Goal: Communication & Community: Answer question/provide support

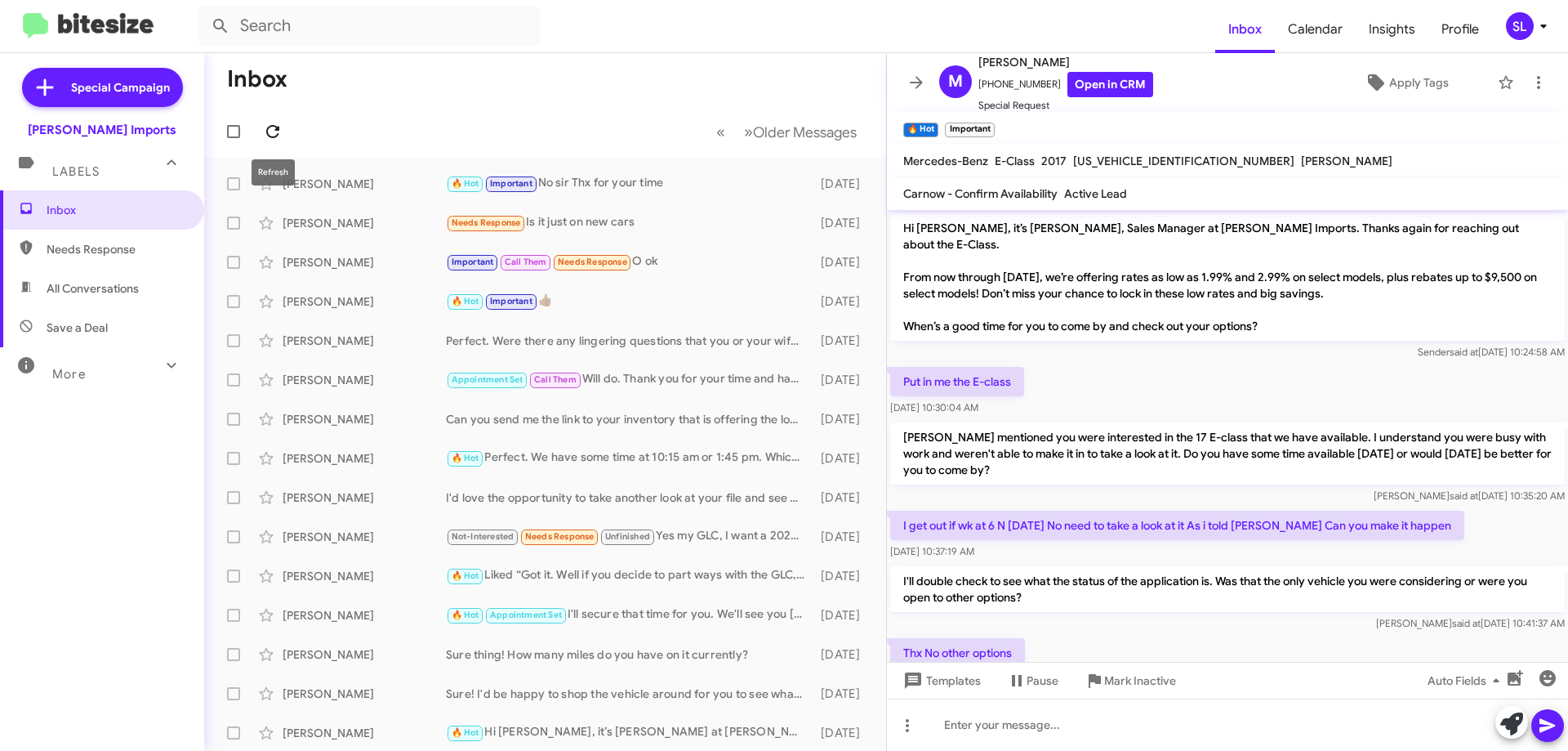
scroll to position [232, 0]
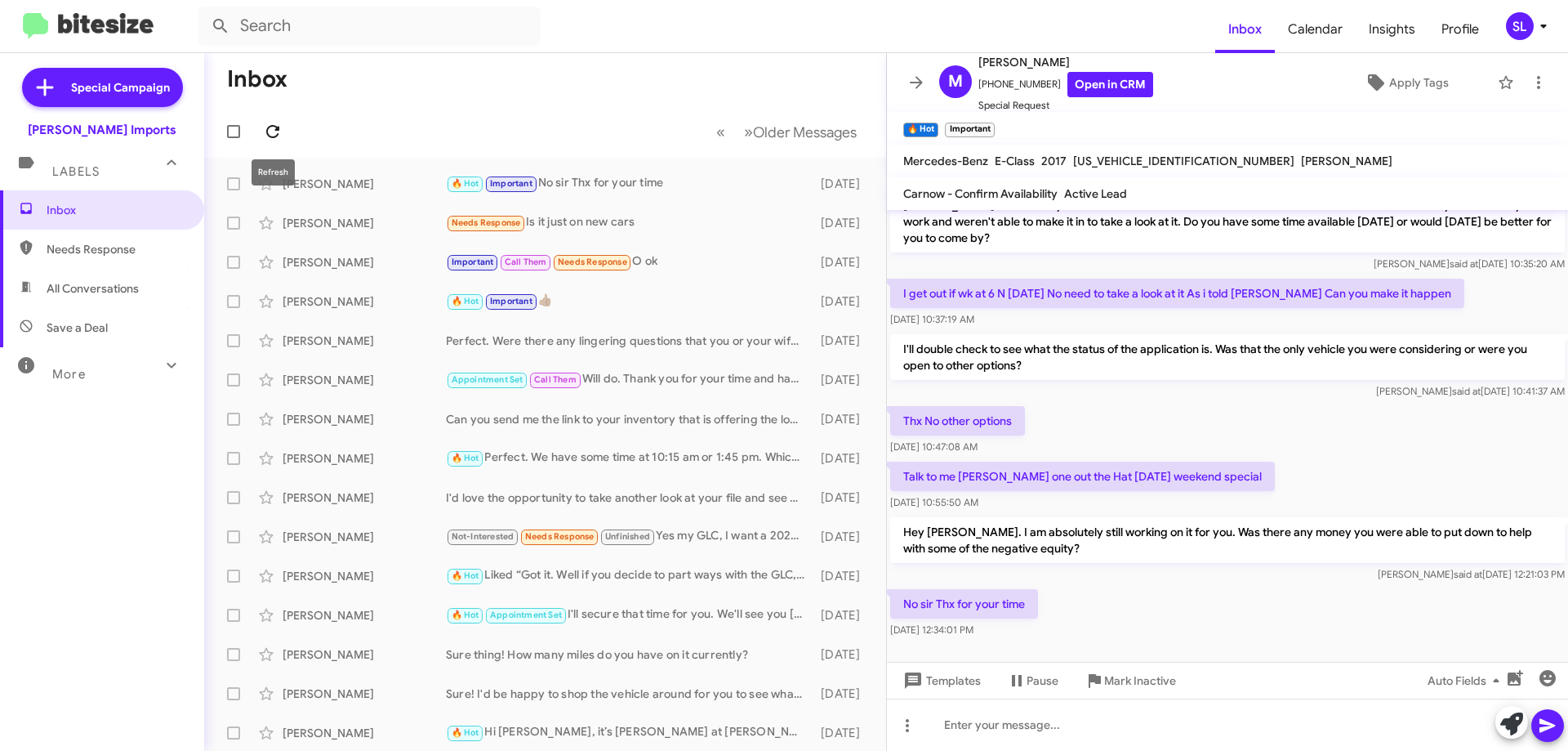
click at [271, 128] on icon at bounding box center [273, 131] width 20 height 20
click at [917, 112] on mat-toolbar "🔥 Hot × Important ×" at bounding box center [1227, 127] width 681 height 33
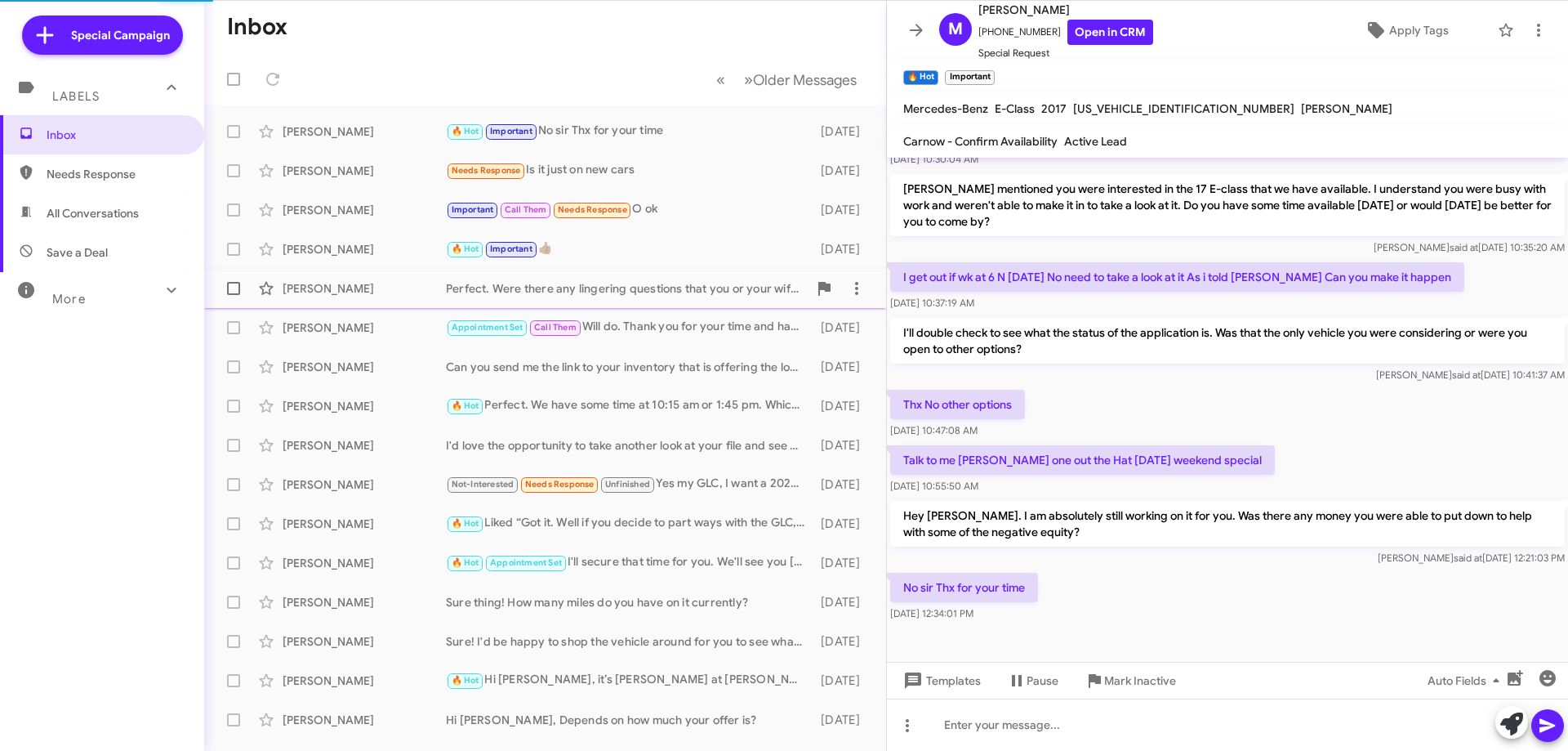
scroll to position [180, 0]
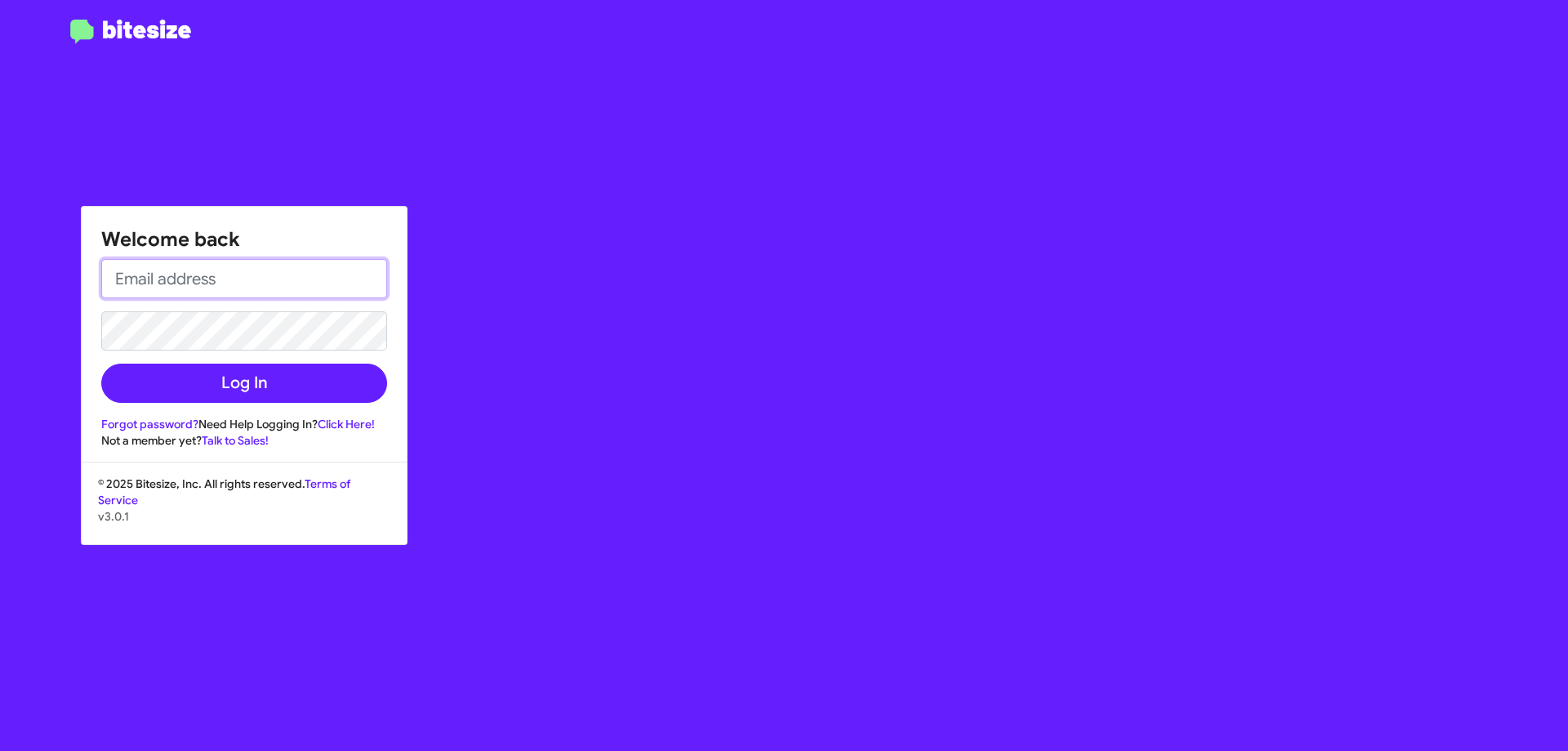
type input "[EMAIL_ADDRESS][DOMAIN_NAME]"
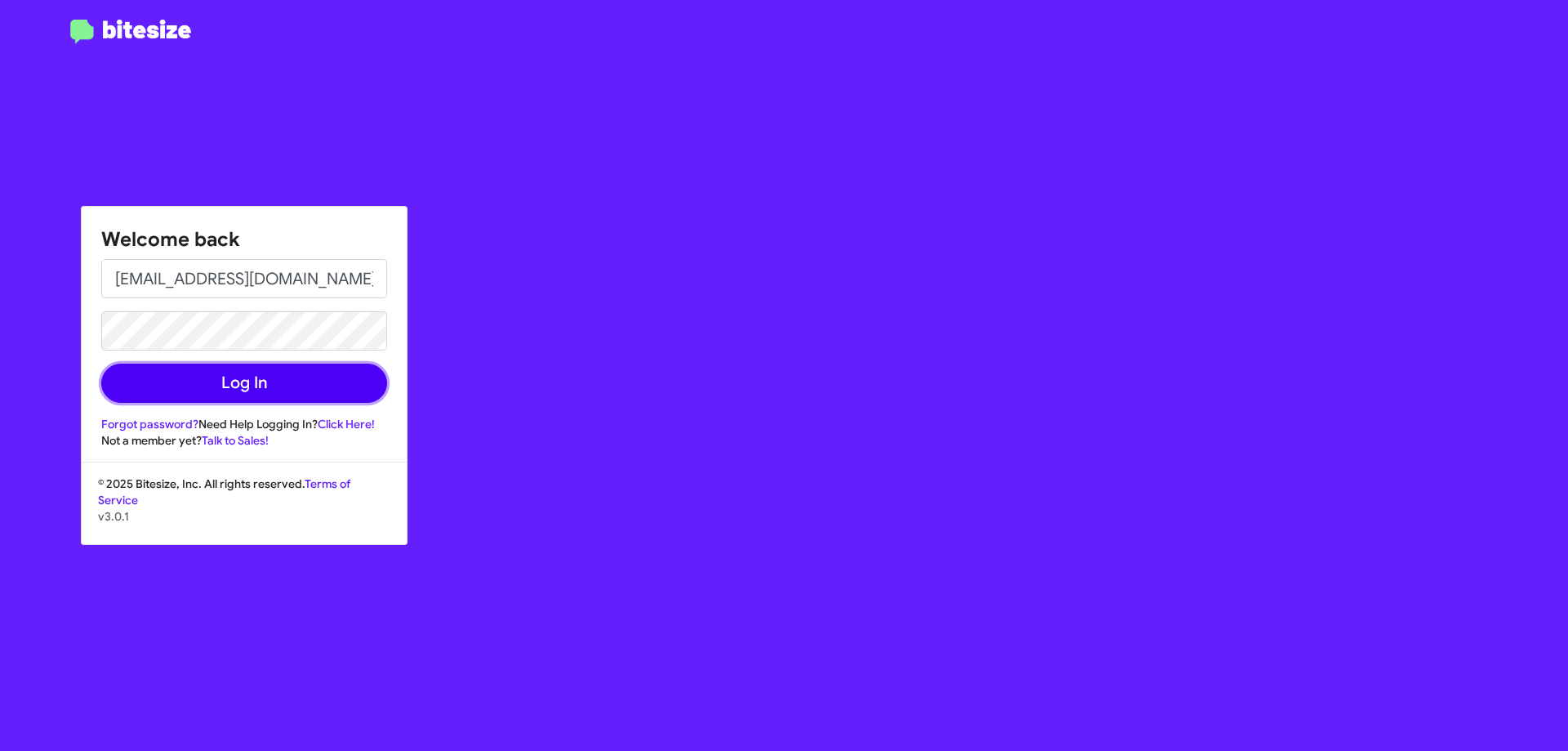
click at [226, 392] on button "Log In" at bounding box center [243, 383] width 286 height 40
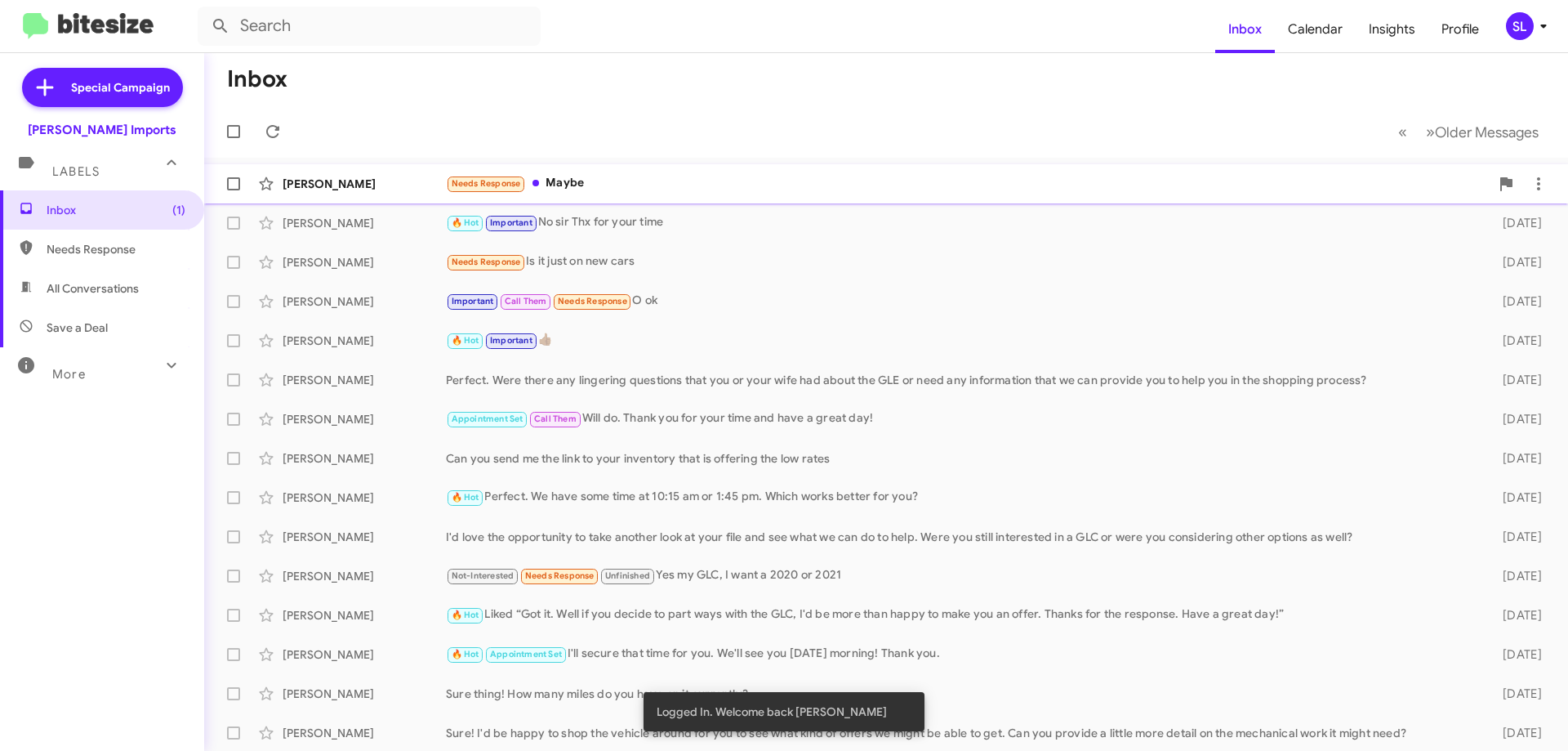
click at [611, 182] on div "Needs Response Maybe" at bounding box center [967, 183] width 1043 height 19
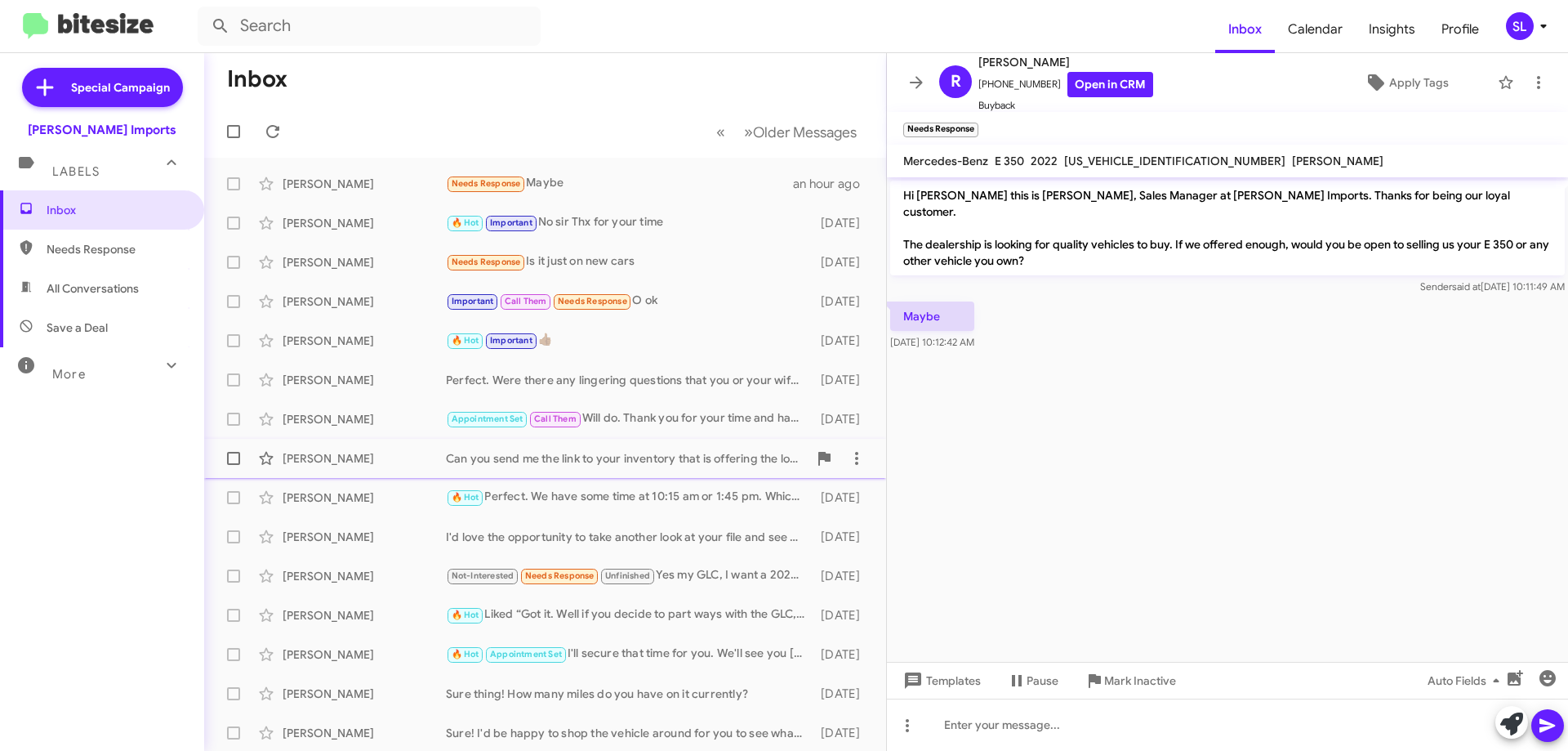
click at [676, 451] on div "Can you send me the link to your inventory that is offering the low rates" at bounding box center [626, 458] width 362 height 17
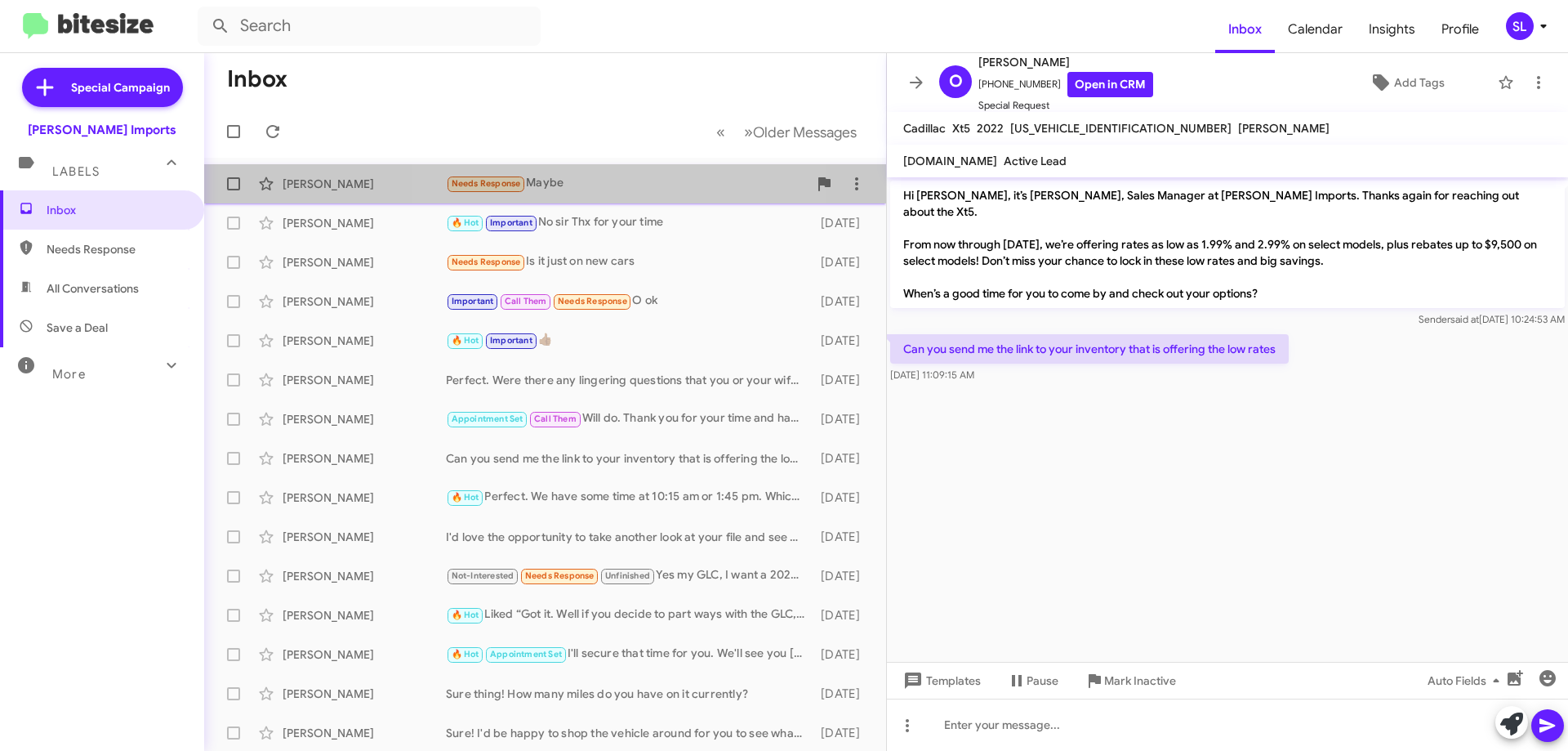
click at [633, 180] on div "Needs Response Maybe" at bounding box center [626, 183] width 362 height 19
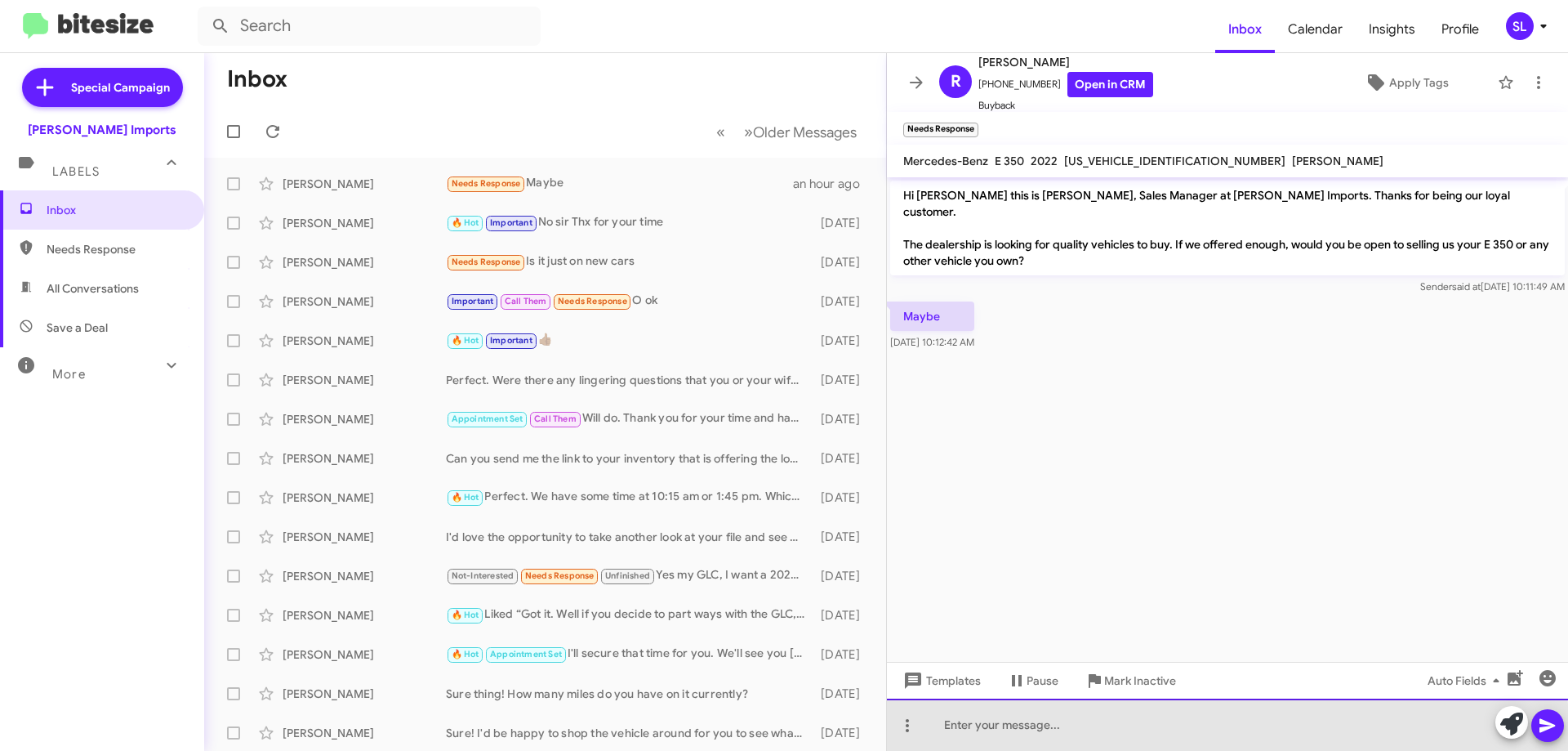
click at [1091, 730] on div at bounding box center [1227, 724] width 681 height 52
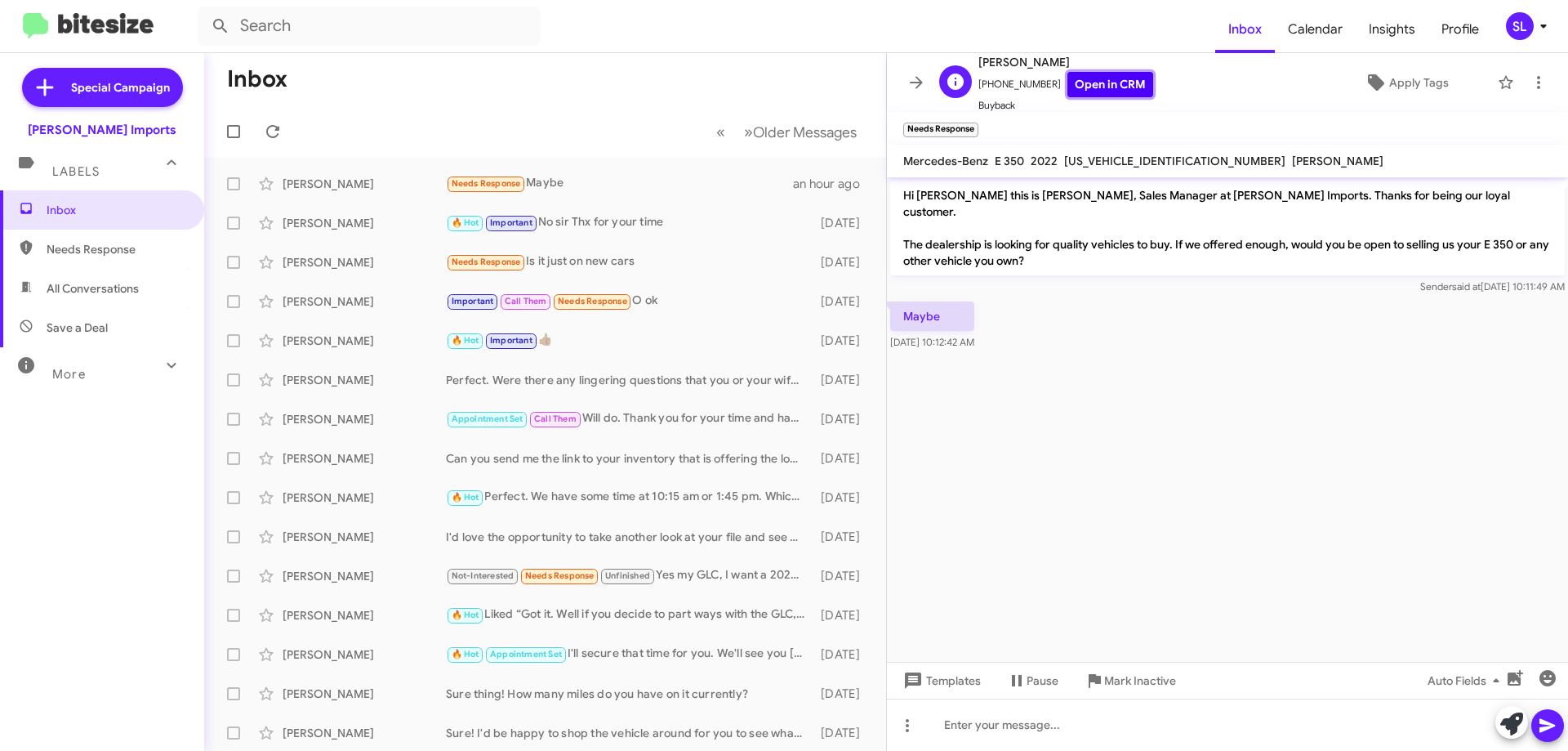
click at [1130, 89] on link "Open in CRM" at bounding box center [1110, 85] width 86 height 26
